Goal: Find specific page/section: Find specific page/section

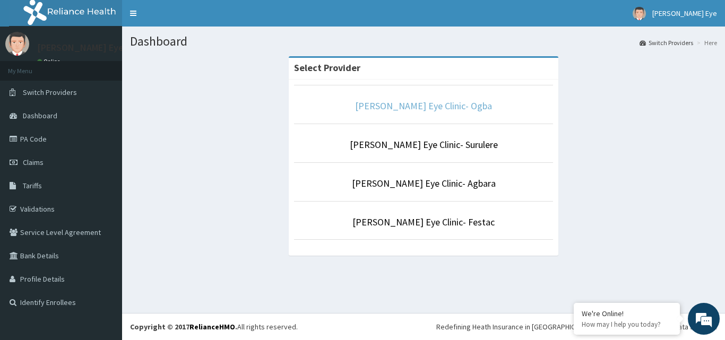
click at [441, 108] on link "[PERSON_NAME] Eye Clinic- Ogba" at bounding box center [423, 106] width 137 height 12
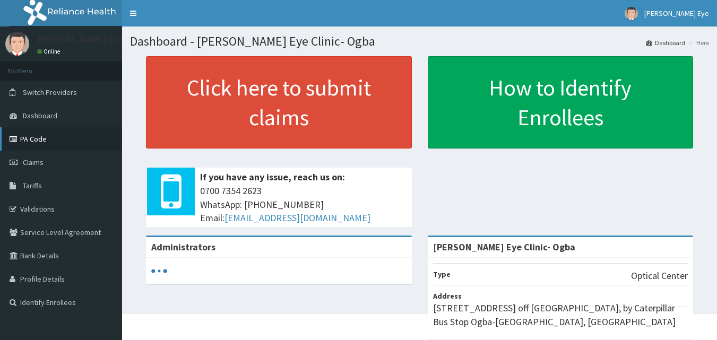
click at [38, 146] on link "PA Code" at bounding box center [61, 138] width 122 height 23
